Goal: Information Seeking & Learning: Learn about a topic

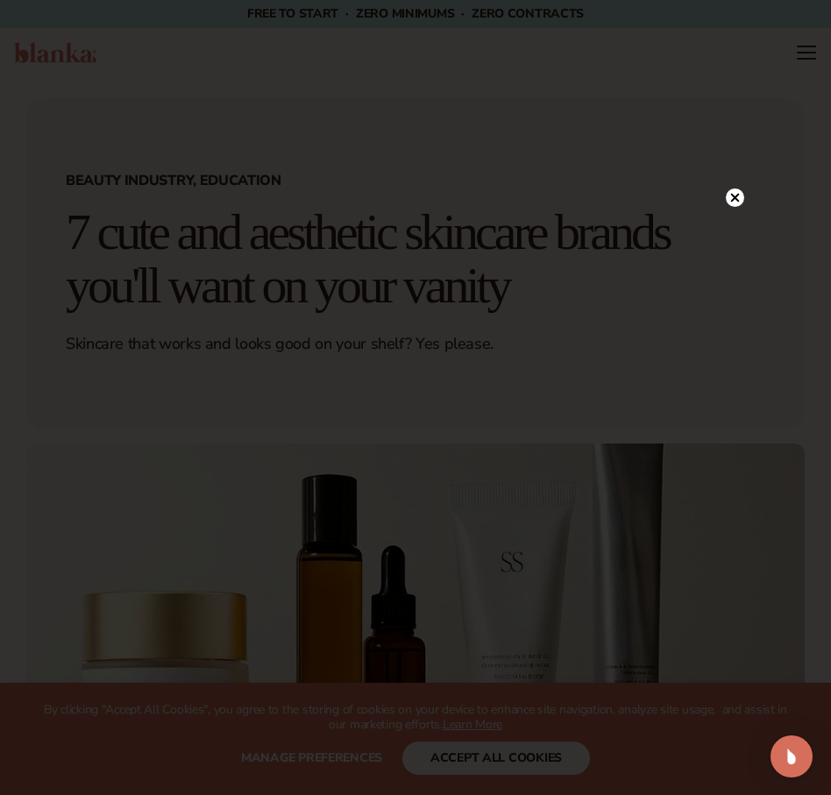
click at [734, 196] on icon at bounding box center [735, 198] width 9 height 9
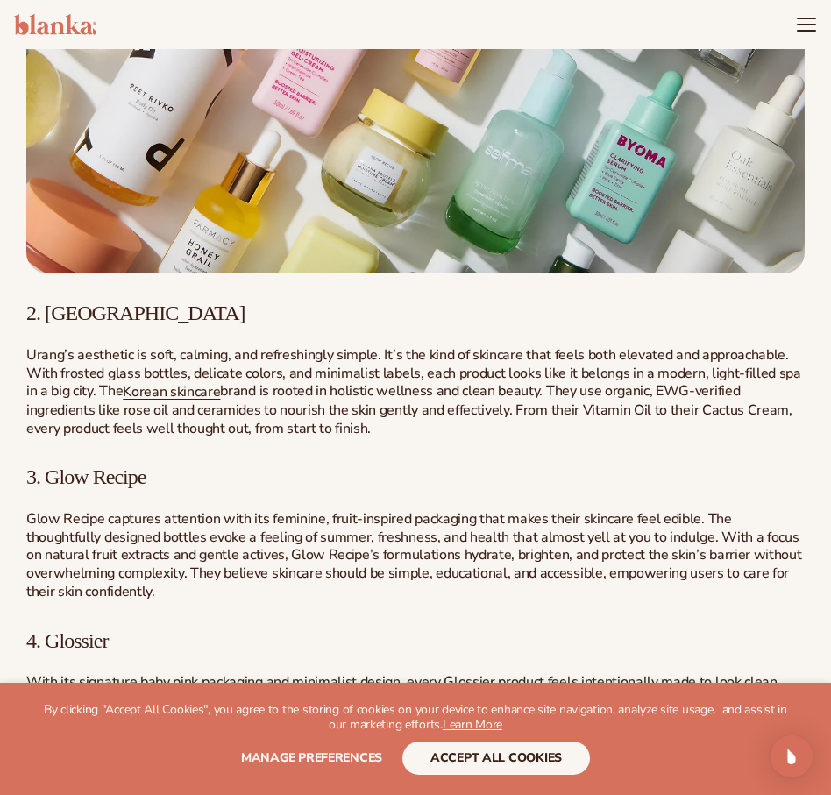
scroll to position [1888, 0]
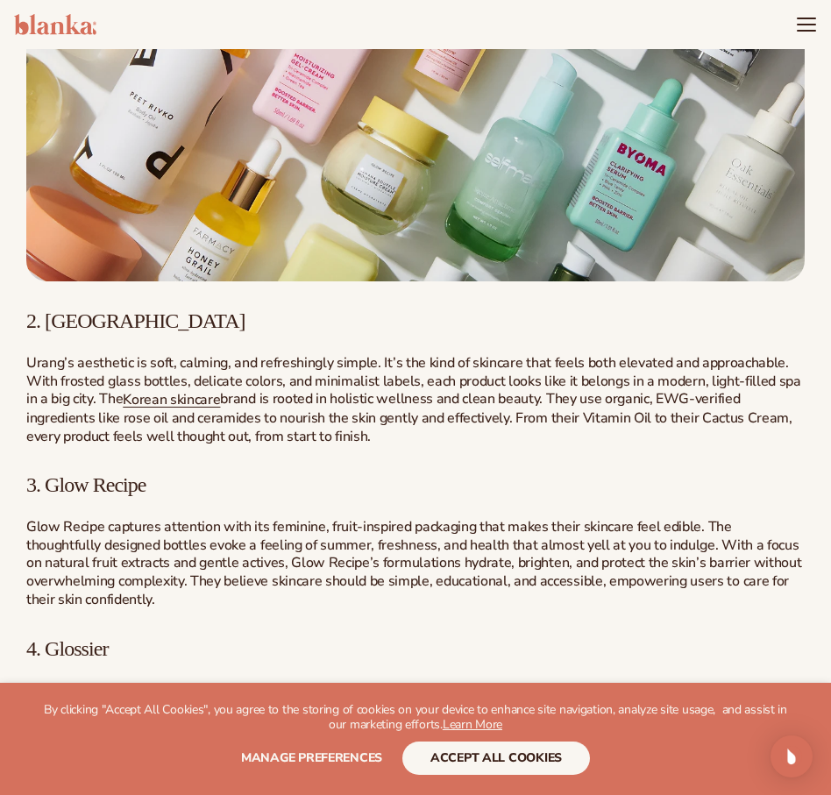
drag, startPoint x: 103, startPoint y: 323, endPoint x: 46, endPoint y: 323, distance: 57.0
click at [46, 323] on h3 "2. [GEOGRAPHIC_DATA]" at bounding box center [415, 320] width 778 height 23
copy span "Urang"
drag, startPoint x: 160, startPoint y: 481, endPoint x: 46, endPoint y: 486, distance: 113.2
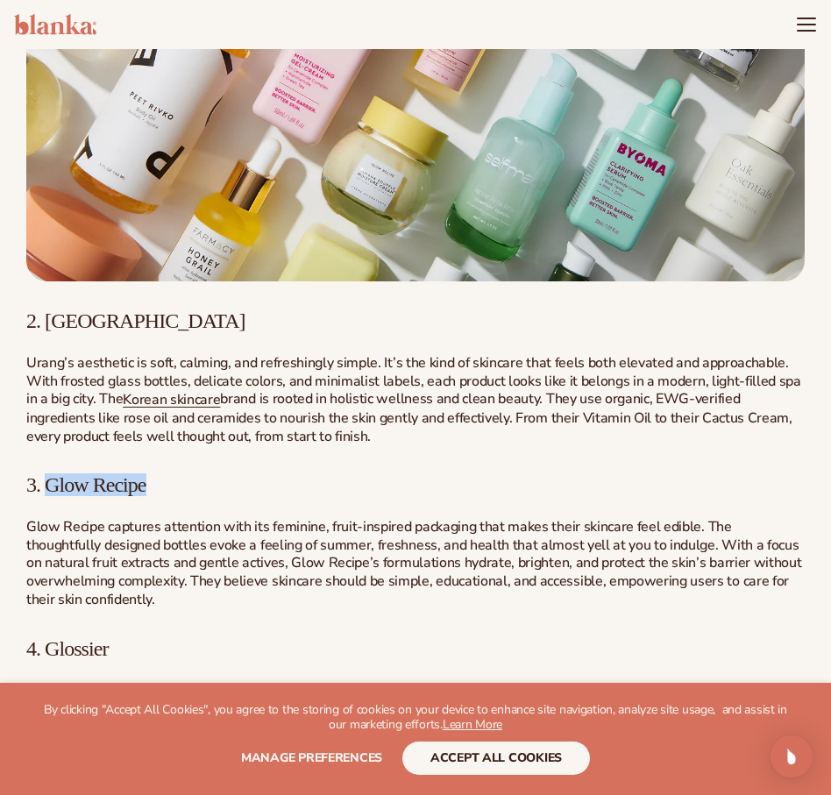
click at [46, 486] on h3 "3. Glow Recipe" at bounding box center [415, 484] width 778 height 23
copy span "Glow Recipe"
